Goal: Transaction & Acquisition: Subscribe to service/newsletter

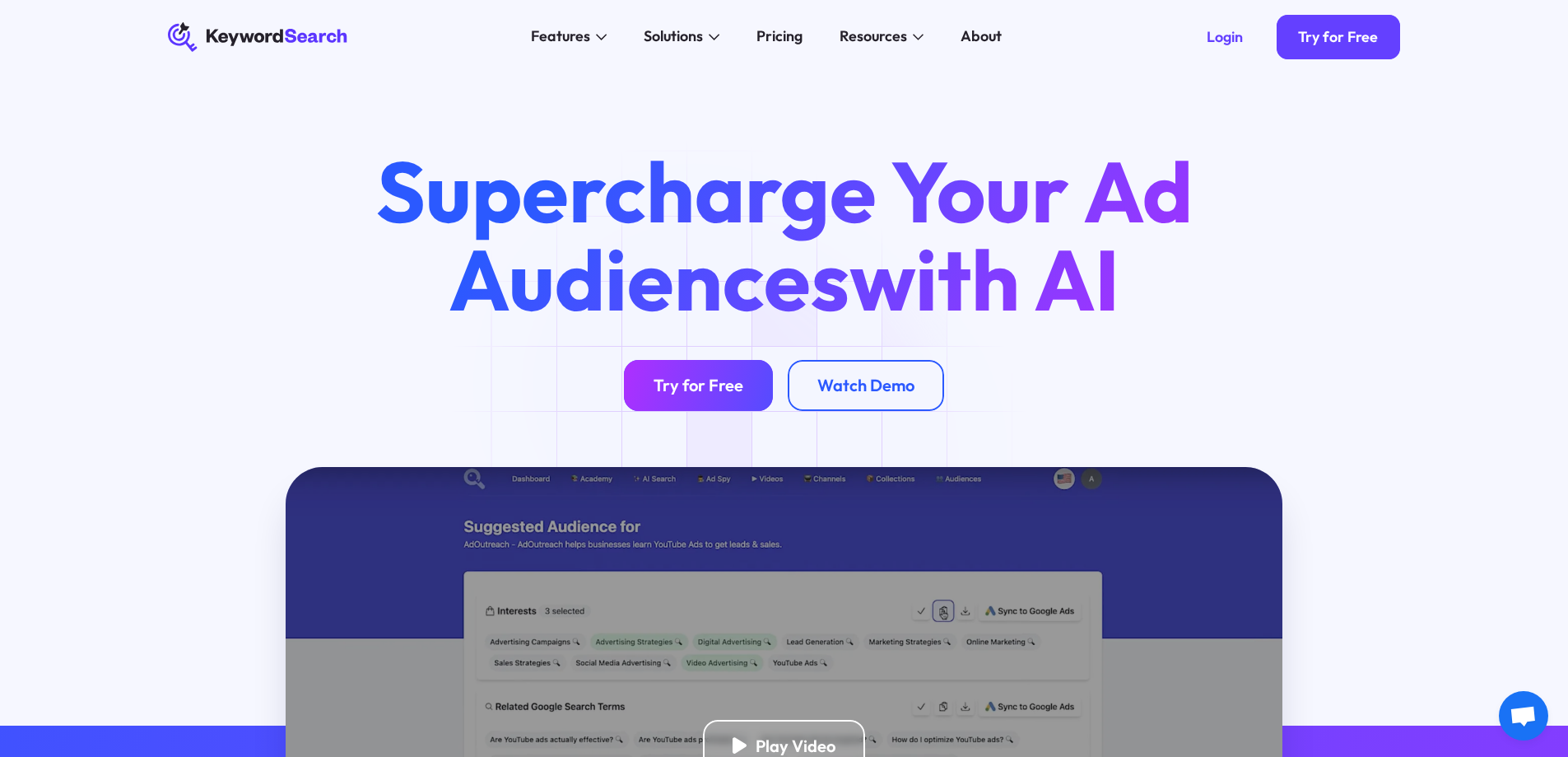
click at [697, 386] on div "Try for Free" at bounding box center [698, 385] width 90 height 21
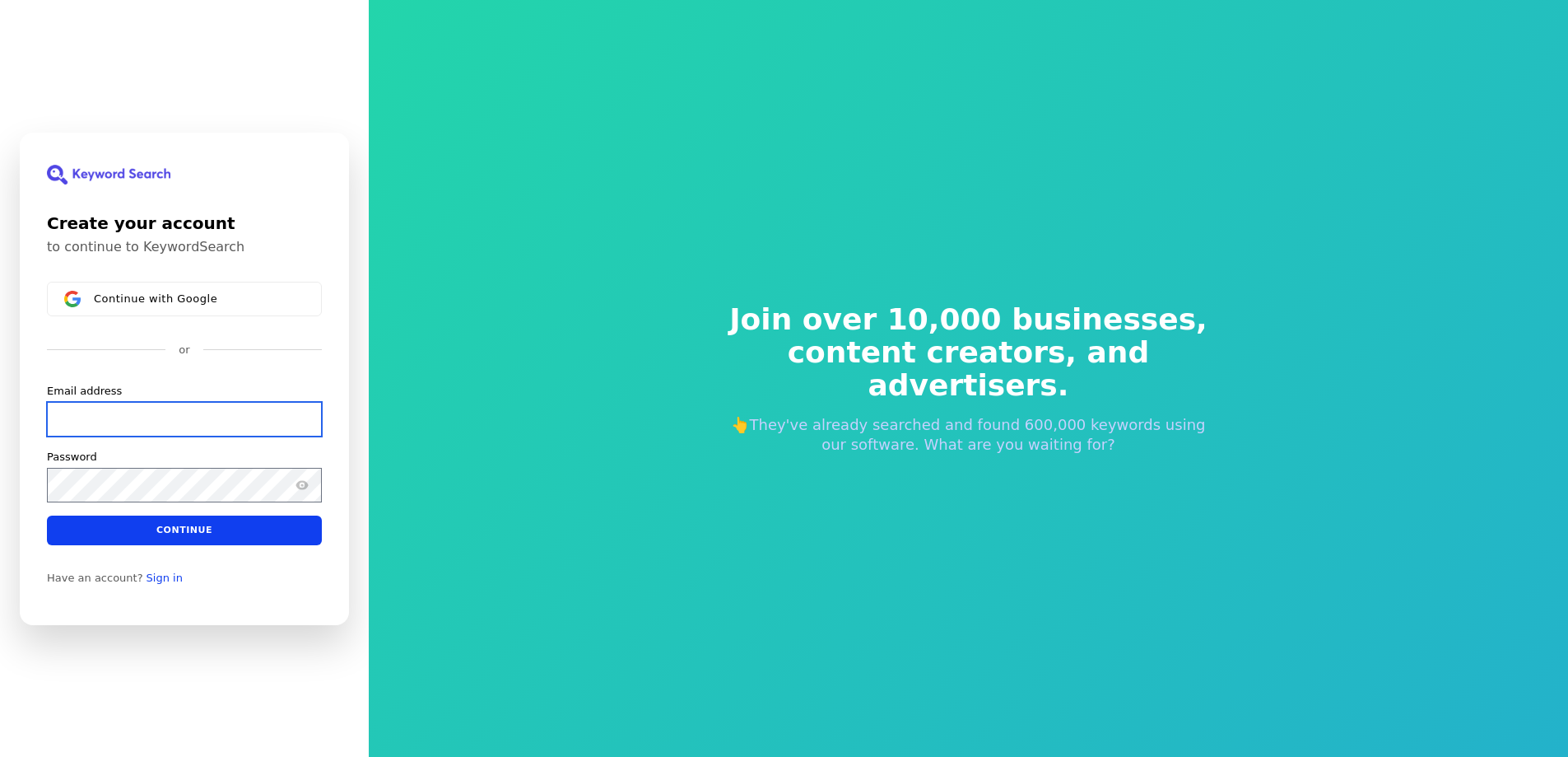
click at [179, 421] on input "Email address" at bounding box center [185, 418] width 275 height 34
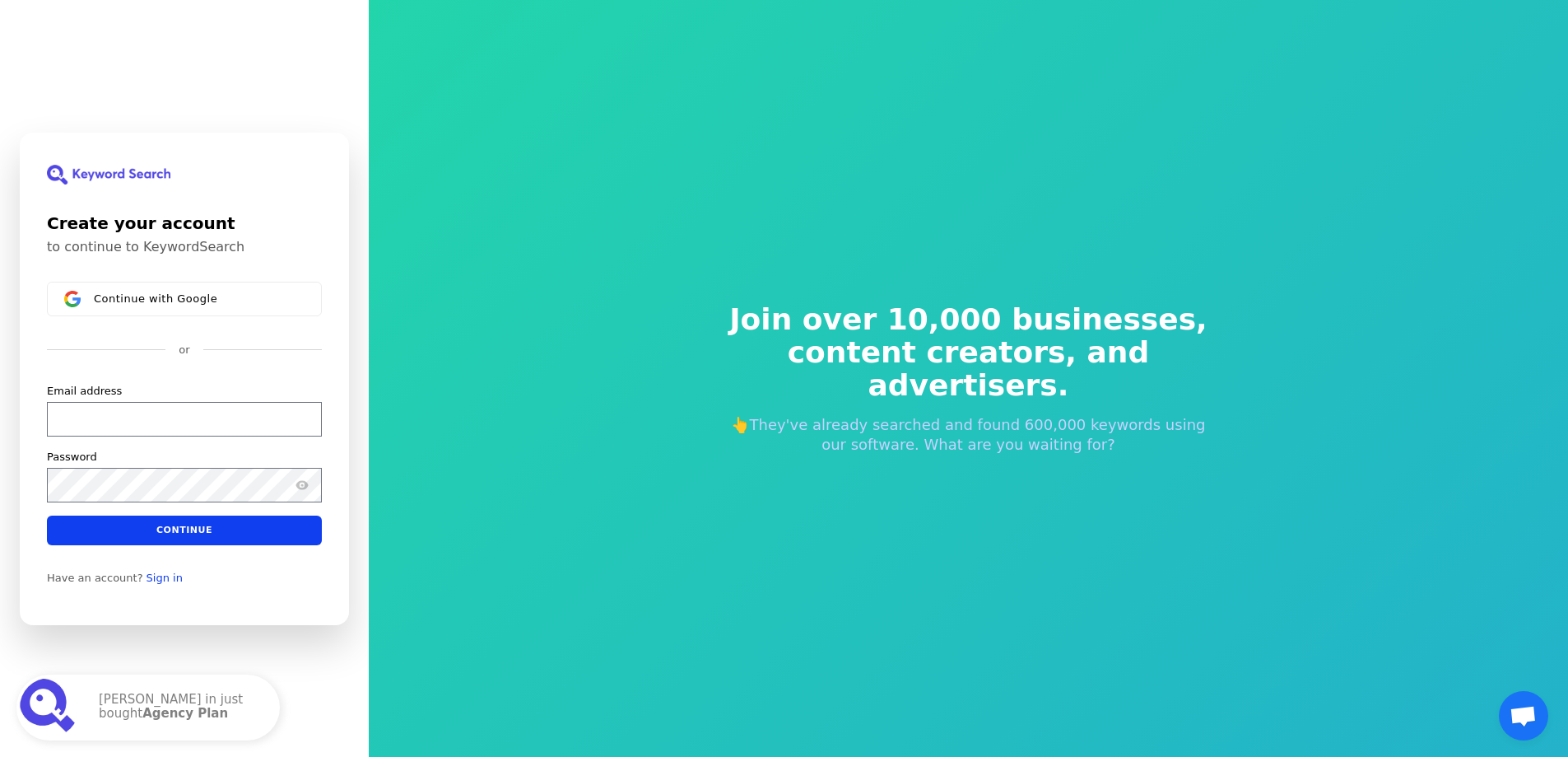
click at [177, 279] on div "Create your account to continue to KeywordSearch Continue with Google or Email …" at bounding box center [184, 379] width 329 height 492
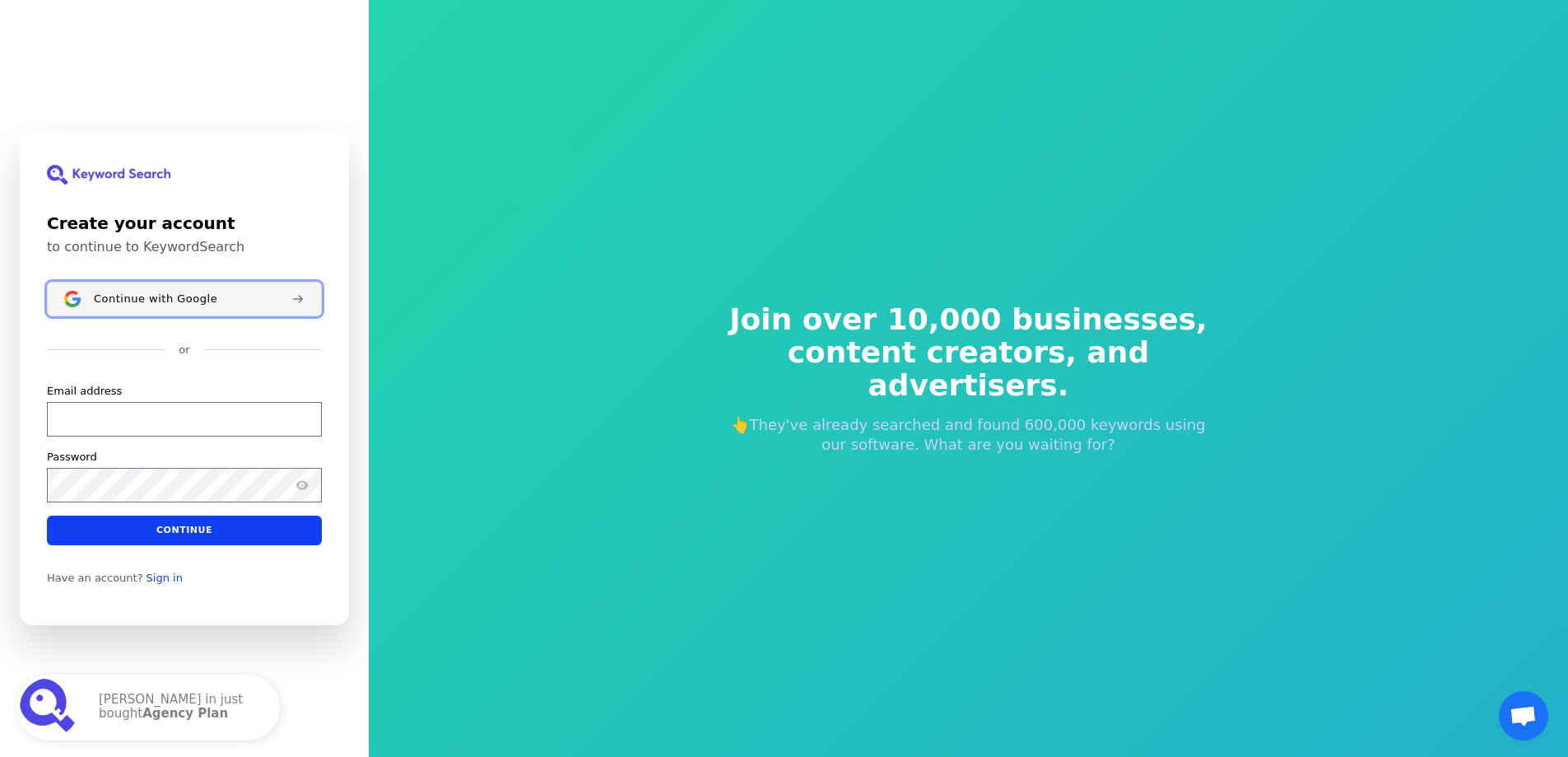
click at [183, 287] on button "Continue with Google" at bounding box center [185, 298] width 275 height 34
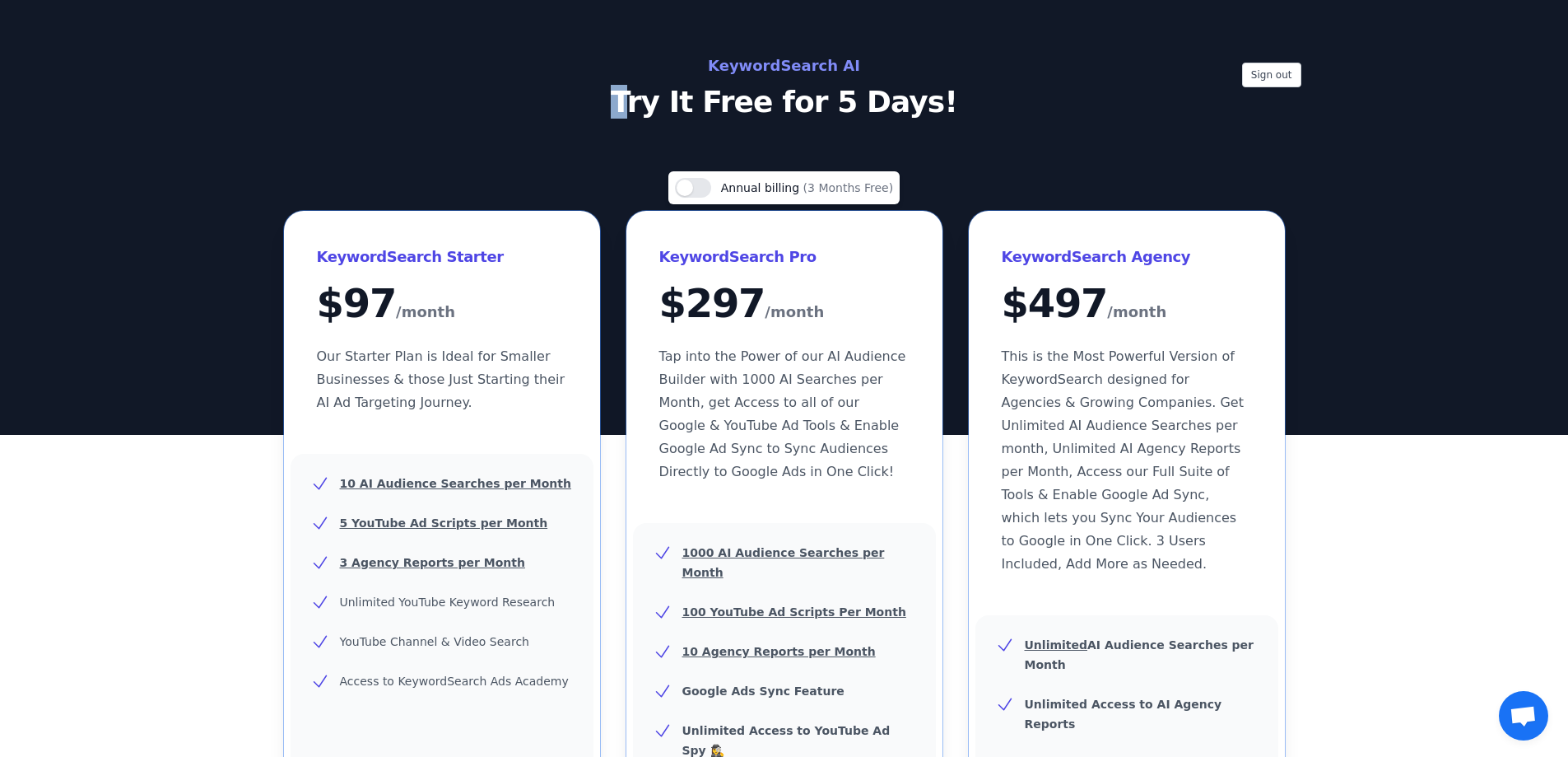
drag, startPoint x: 646, startPoint y: 99, endPoint x: 676, endPoint y: 90, distance: 31.3
click at [647, 99] on p "Try It Free for 5 Days!" at bounding box center [784, 103] width 737 height 33
click at [720, 70] on h2 "KeywordSearch AI" at bounding box center [784, 65] width 737 height 26
click at [778, 58] on h2 "KeywordSearch AI" at bounding box center [784, 65] width 737 height 26
drag, startPoint x: 23, startPoint y: 0, endPoint x: 74, endPoint y: 52, distance: 72.8
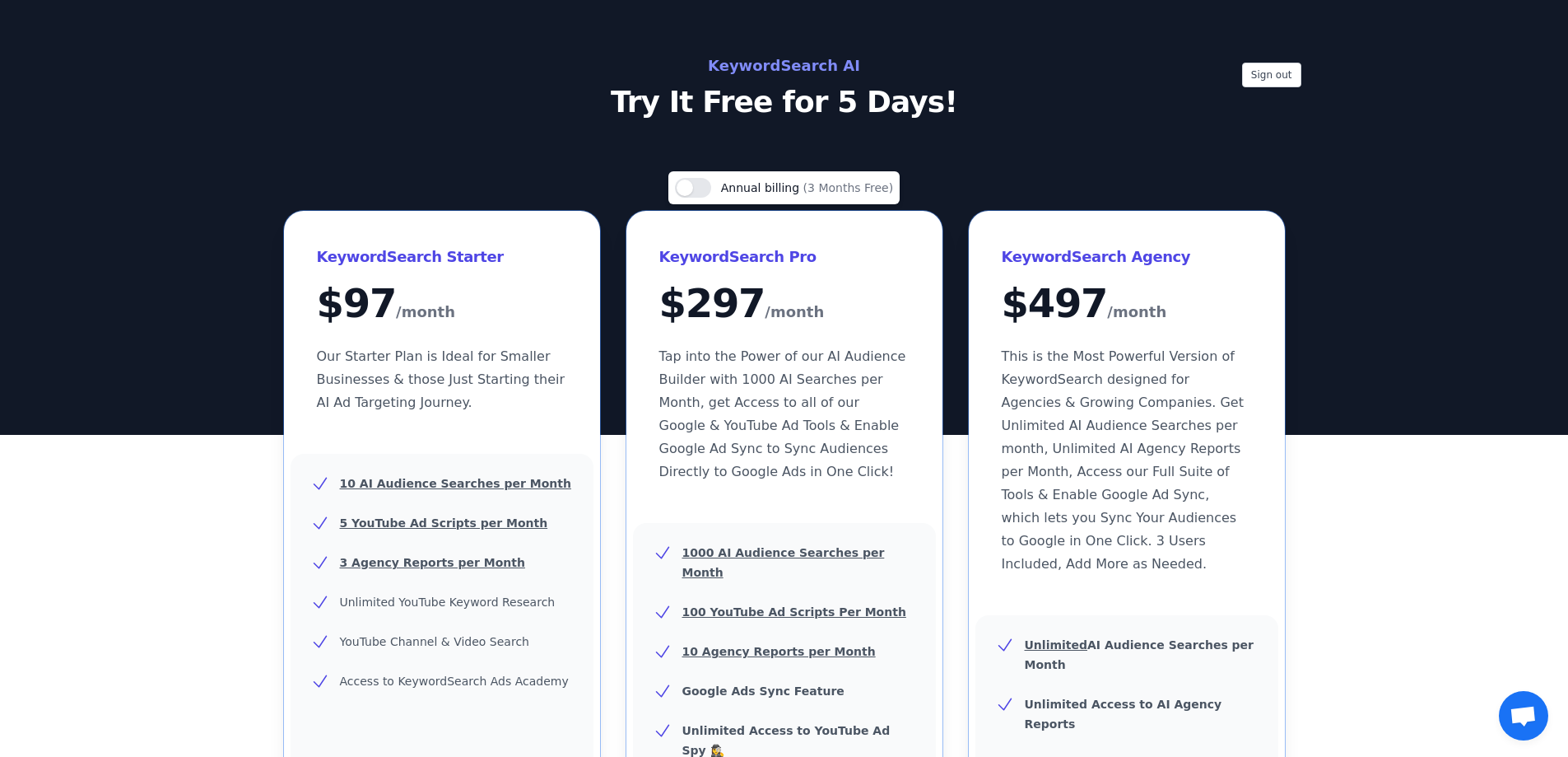
click at [74, 52] on div "Sign out KeywordSearch AI Try It Free for 5 Days!" at bounding box center [784, 217] width 1568 height 435
